Goal: Find specific page/section: Find specific page/section

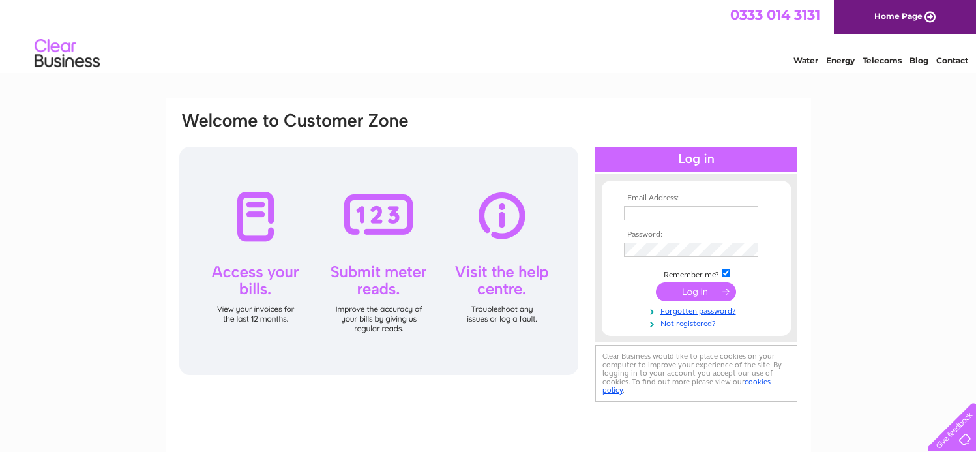
type input "[EMAIL_ADDRESS][DOMAIN_NAME]"
click at [698, 286] on input "submit" at bounding box center [696, 291] width 80 height 18
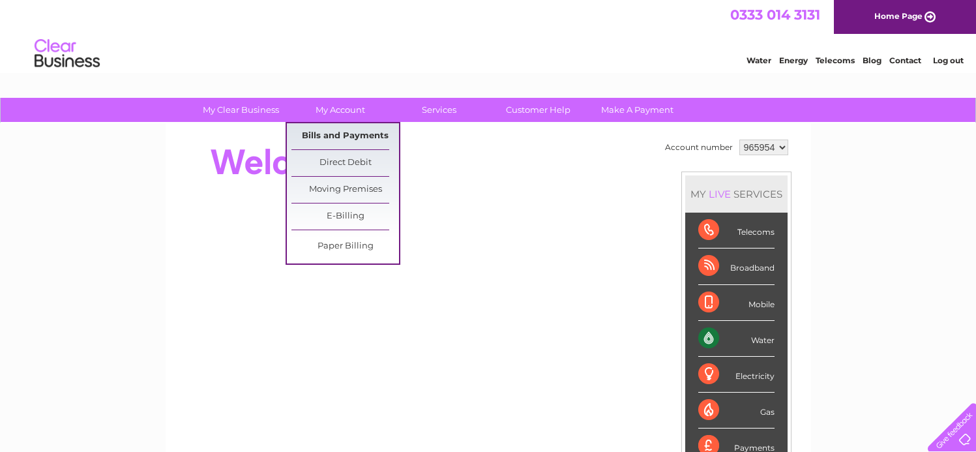
click at [354, 140] on link "Bills and Payments" at bounding box center [345, 136] width 108 height 26
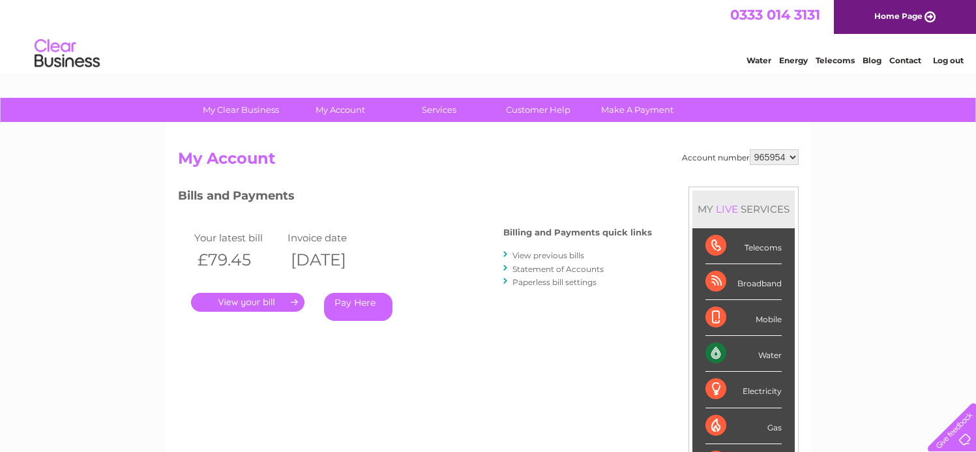
click at [267, 304] on link "." at bounding box center [247, 302] width 113 height 19
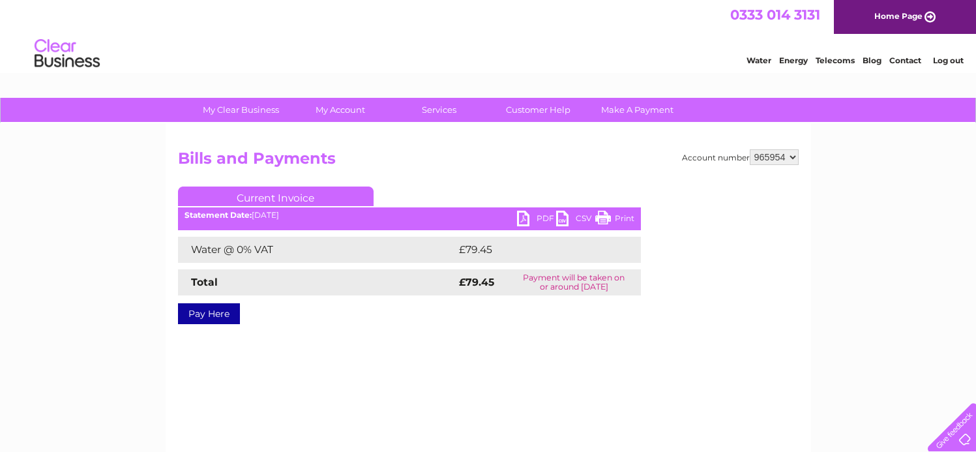
click at [533, 218] on link "PDF" at bounding box center [536, 220] width 39 height 19
